Goal: Transaction & Acquisition: Purchase product/service

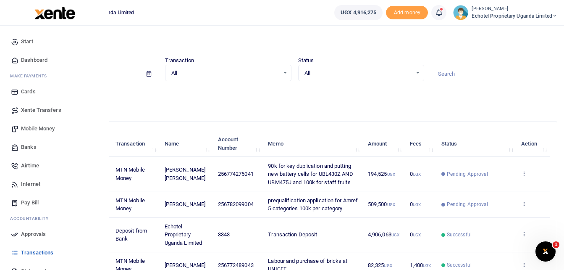
click at [33, 129] on span "Mobile Money" at bounding box center [38, 128] width 34 height 8
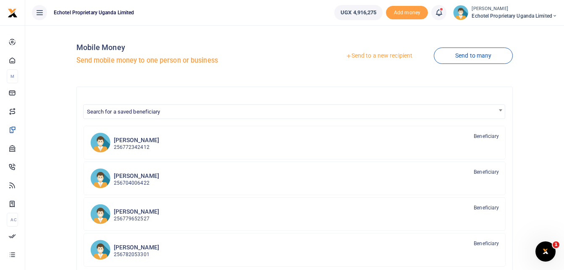
click at [213, 112] on span "Search for a saved beneficiary" at bounding box center [295, 111] width 422 height 13
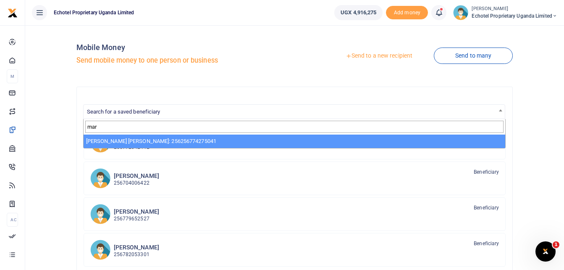
type input "mar"
select select "2440"
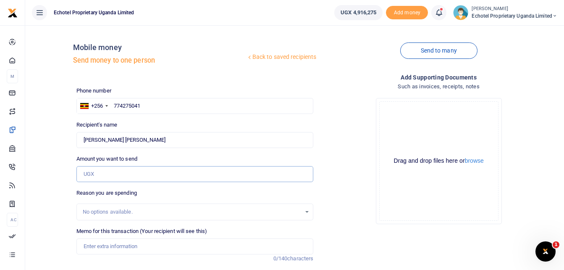
click at [105, 170] on input "Amount you want to send" at bounding box center [194, 174] width 237 height 16
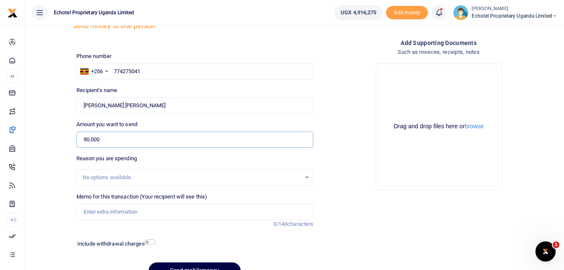
scroll to position [79, 0]
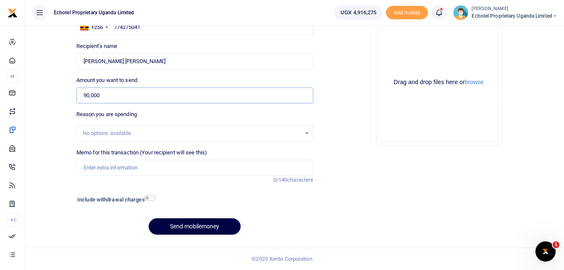
type input "90,000"
click at [108, 168] on input "Memo for this transaction (Your recipient will see this)" at bounding box center [194, 168] width 237 height 16
click at [197, 167] on input "60k for Kichen Tap replacement and 30k for W" at bounding box center [194, 168] width 237 height 16
paste input "FOR WINDOW CRACK STOPING UBL430Z"
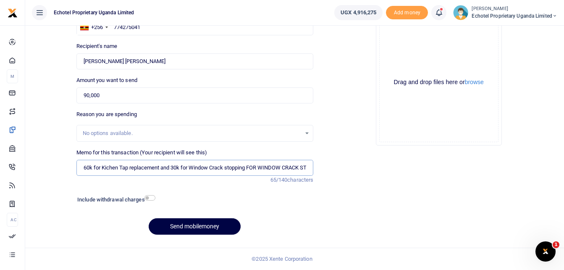
scroll to position [0, 43]
drag, startPoint x: 283, startPoint y: 167, endPoint x: 207, endPoint y: 166, distance: 76.1
click at [207, 166] on input "60k for Kichen Tap replacement and 30k for Window Crack stopping FOR WINDOW CRA…" at bounding box center [194, 168] width 237 height 16
click at [276, 166] on input "60k for Kichen Tap replacement and 30k for Window Crack stopping UBL430Z" at bounding box center [194, 168] width 237 height 16
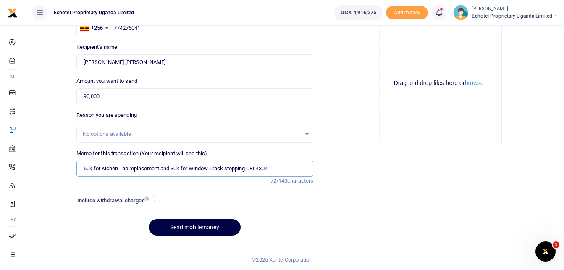
scroll to position [79, 0]
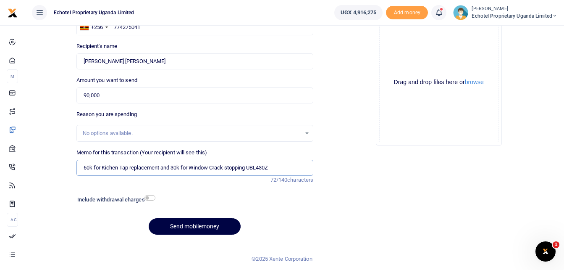
type input "60k for Kichen Tap replacement and 30k for Window Crack stopping UBL430Z"
click at [153, 198] on input "checkbox" at bounding box center [150, 197] width 11 height 5
checkbox input "true"
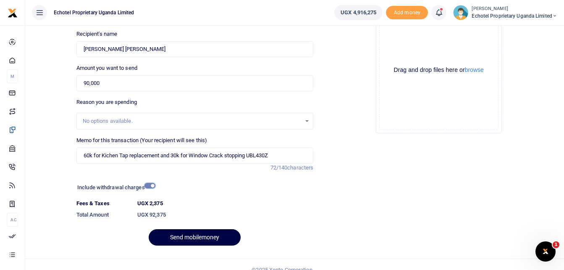
scroll to position [102, 0]
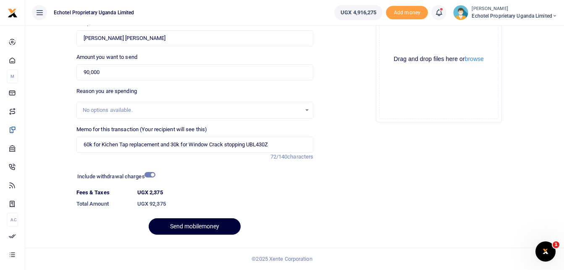
click at [191, 226] on button "Send mobilemoney" at bounding box center [195, 226] width 92 height 16
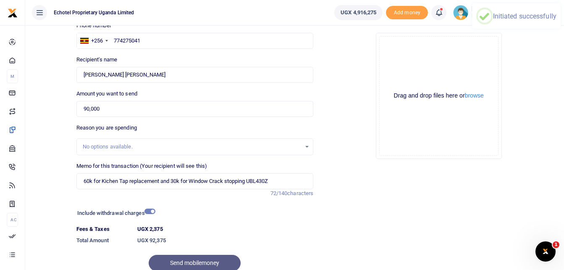
scroll to position [0, 0]
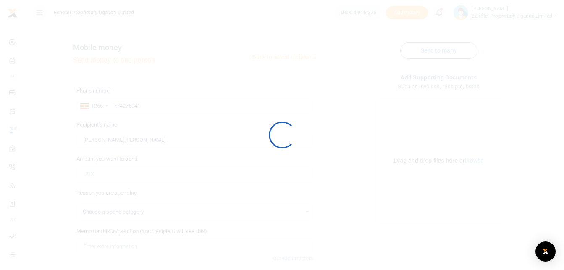
select select
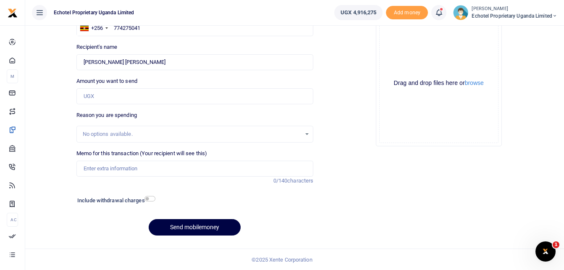
scroll to position [79, 0]
